Goal: Transaction & Acquisition: Purchase product/service

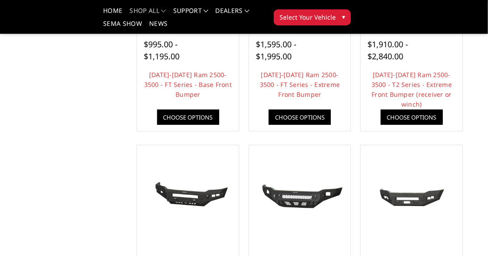
scroll to position [244, 0]
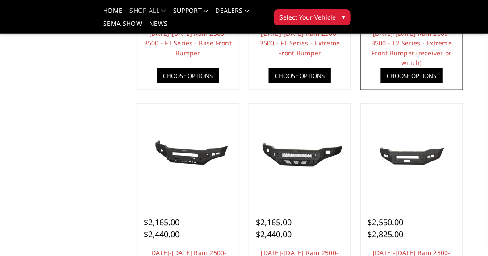
click at [410, 72] on link "Choose Options" at bounding box center [412, 75] width 62 height 15
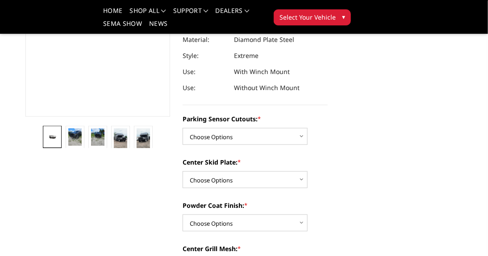
scroll to position [190, 0]
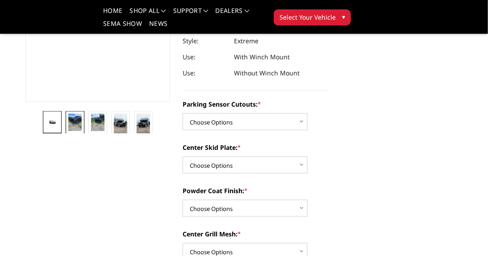
click at [75, 118] on img at bounding box center [74, 122] width 13 height 17
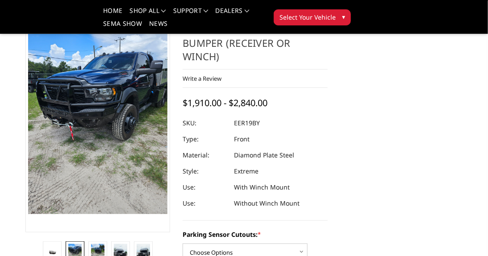
scroll to position [60, 0]
click at [96, 244] on img at bounding box center [97, 252] width 13 height 17
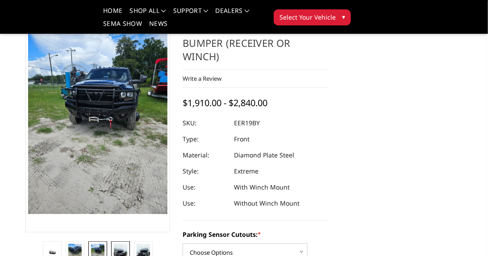
click at [120, 247] on img at bounding box center [120, 255] width 13 height 23
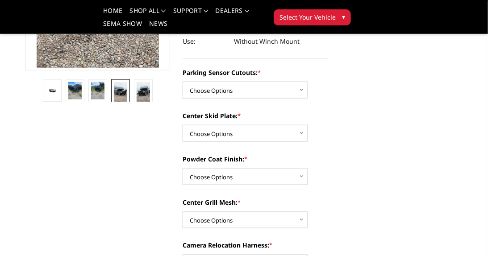
scroll to position [229, 0]
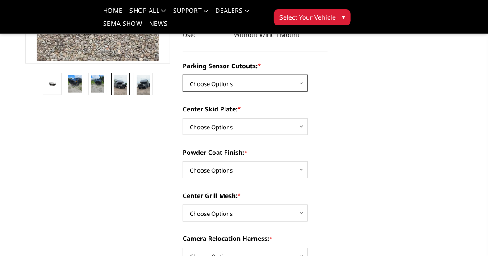
click at [301, 76] on select "Choose Options Yes - With Parking Sensor Cutouts" at bounding box center [245, 83] width 125 height 17
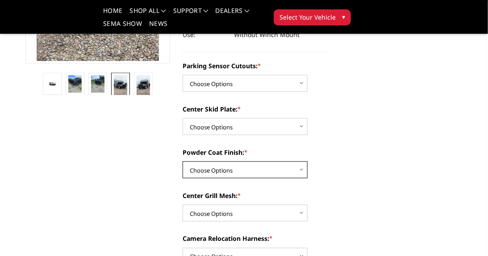
click at [302, 163] on select "Choose Options Bare Metal Gloss Black Powder Coat Textured Black Powder Coat" at bounding box center [245, 170] width 125 height 17
select select "3816"
click at [183, 162] on select "Choose Options Bare Metal Gloss Black Powder Coat Textured Black Powder Coat" at bounding box center [245, 170] width 125 height 17
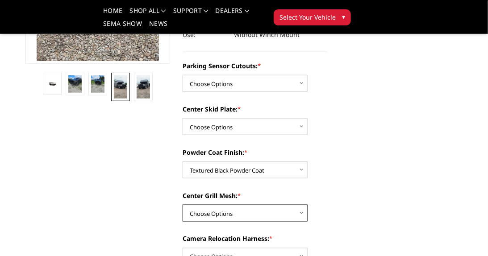
click at [301, 206] on select "Choose Options With expanded metal Without expanded metal" at bounding box center [245, 213] width 125 height 17
select select "3817"
click at [183, 205] on select "Choose Options With expanded metal Without expanded metal" at bounding box center [245, 213] width 125 height 17
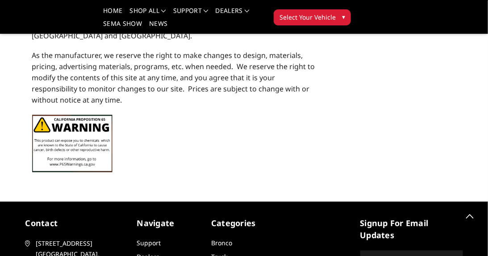
scroll to position [1354, 0]
